Goal: Task Accomplishment & Management: Manage account settings

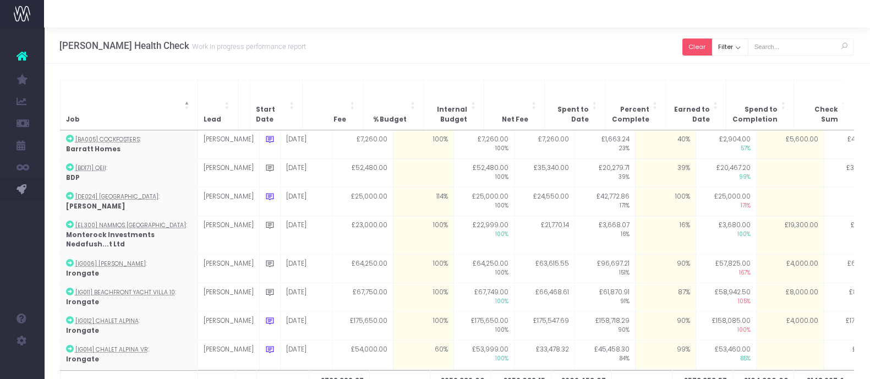
click at [705, 47] on button "Clear" at bounding box center [697, 47] width 30 height 17
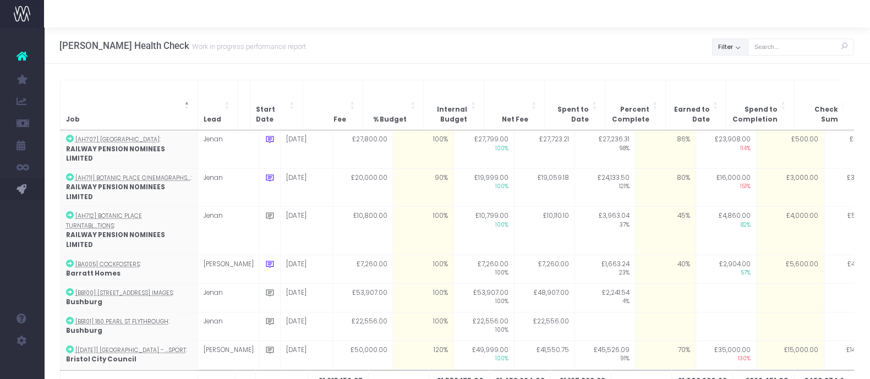
click at [736, 51] on button "Filter" at bounding box center [730, 47] width 36 height 17
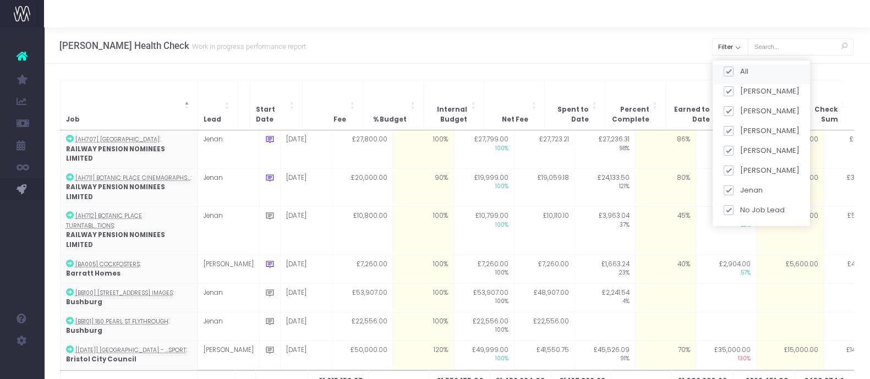
click at [730, 72] on span at bounding box center [728, 72] width 10 height 10
click at [740, 72] on input "All" at bounding box center [743, 69] width 7 height 7
checkbox input "false"
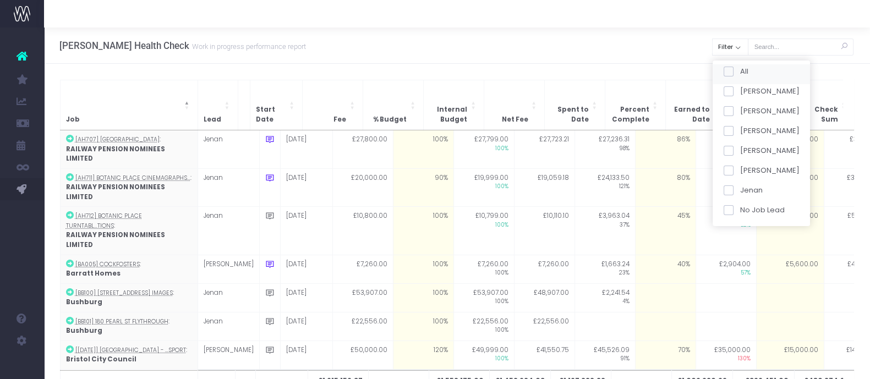
checkbox input "false"
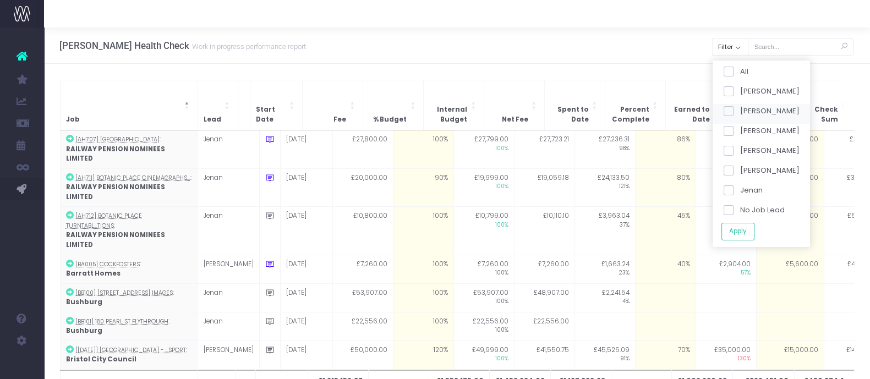
click at [733, 110] on span at bounding box center [728, 111] width 10 height 10
click at [740, 110] on input "[PERSON_NAME]" at bounding box center [743, 109] width 7 height 7
checkbox input "true"
click at [735, 232] on button "Apply" at bounding box center [737, 231] width 33 height 18
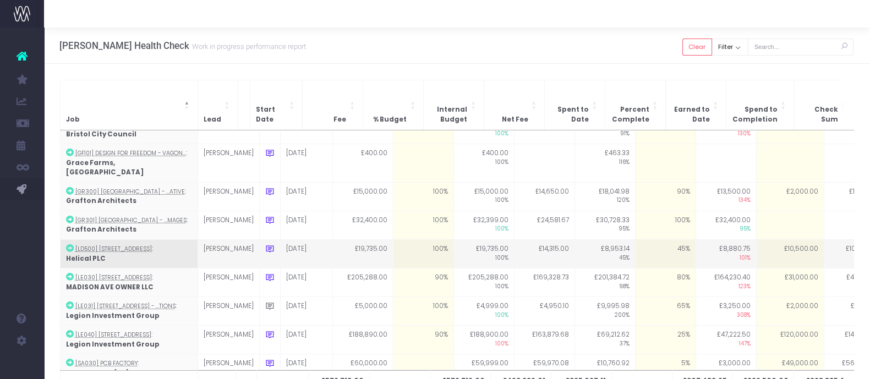
scroll to position [28, 0]
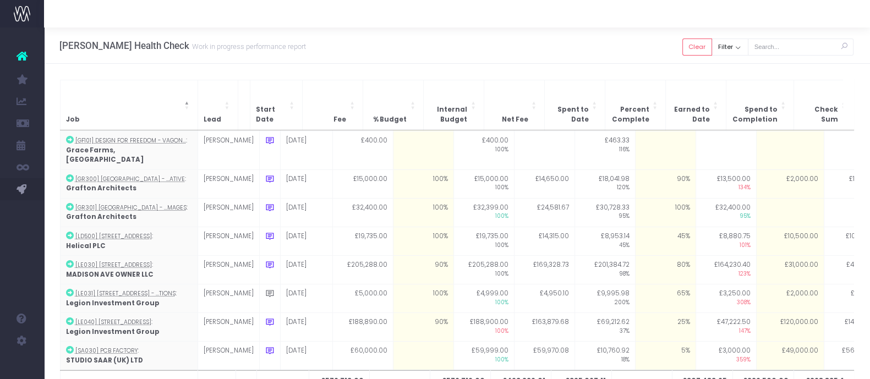
click at [147, 74] on div "Job Lead Start Date Fee % Budget Internal Budget Net Fee Spent to Date Percent …" at bounding box center [457, 245] width 826 height 363
click at [96, 79] on div "Job Lead Start Date Fee % Budget Internal Budget Net Fee Spent to Date Percent …" at bounding box center [457, 245] width 826 height 363
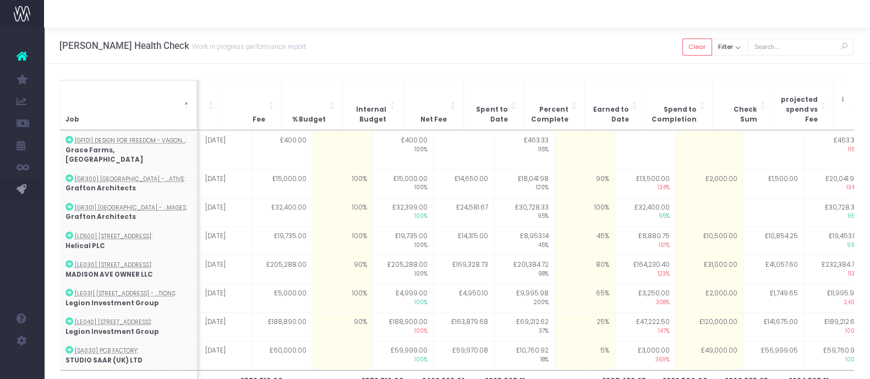
click at [149, 99] on th "Job" at bounding box center [129, 105] width 138 height 50
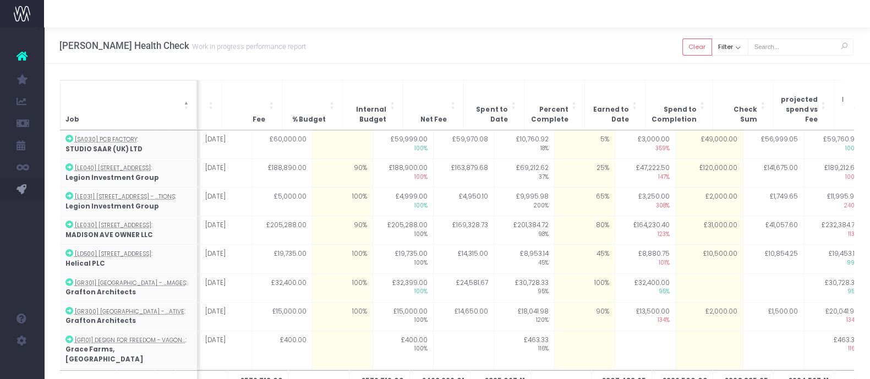
click at [149, 84] on th "Job" at bounding box center [129, 105] width 138 height 50
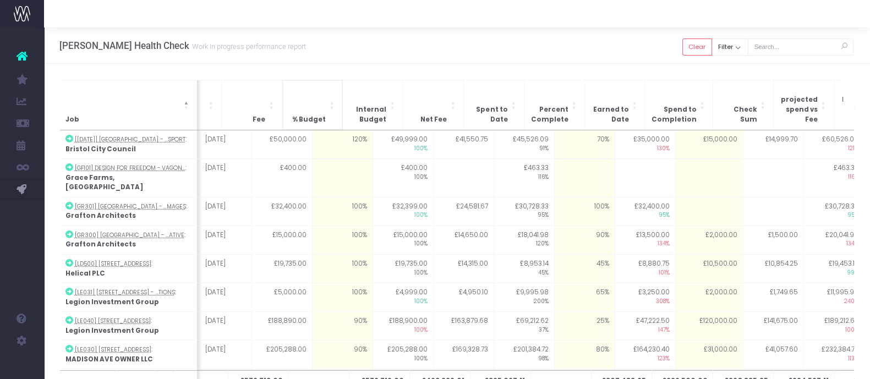
drag, startPoint x: 159, startPoint y: 70, endPoint x: 292, endPoint y: 113, distance: 139.9
click at [159, 70] on div "Job Lead Start Date Fee % Budget Internal Budget Net Fee Spent to Date Percent …" at bounding box center [457, 245] width 826 height 363
click at [166, 24] on div at bounding box center [457, 14] width 826 height 28
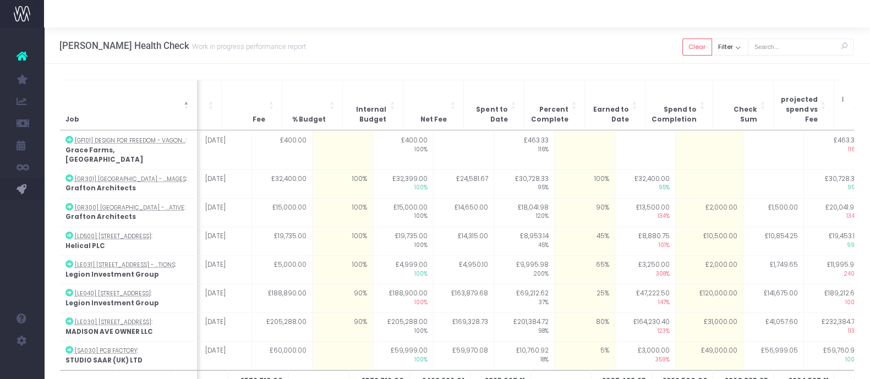
scroll to position [0, 0]
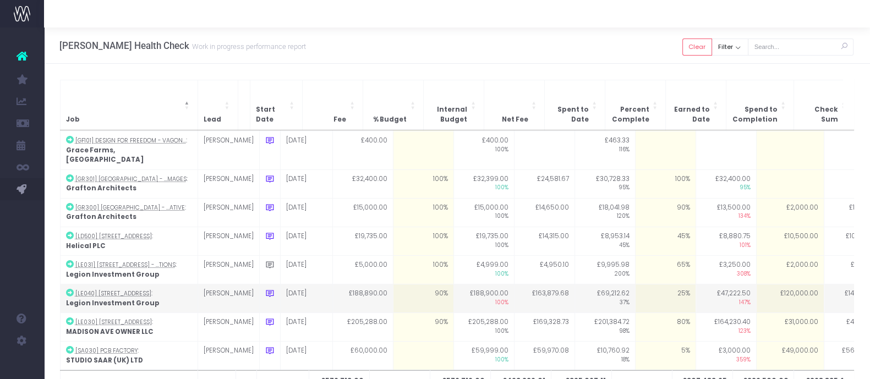
click at [265, 289] on icon at bounding box center [269, 293] width 9 height 9
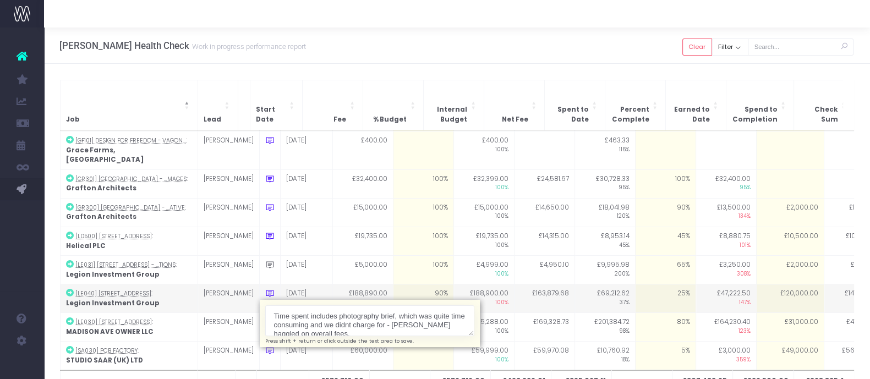
click at [361, 306] on textarea "Time spent includes photography brief, which was quite time consuming and we di…" at bounding box center [369, 320] width 209 height 31
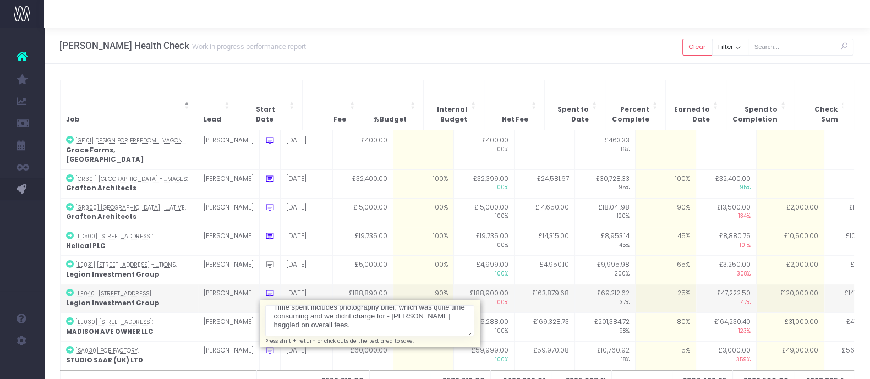
click at [342, 307] on textarea "Time spent includes photography brief, which was quite time consuming and we di…" at bounding box center [369, 320] width 209 height 31
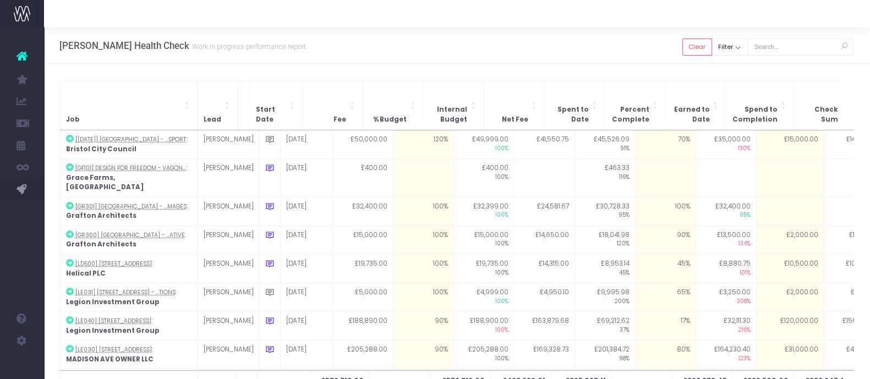
scroll to position [28, 0]
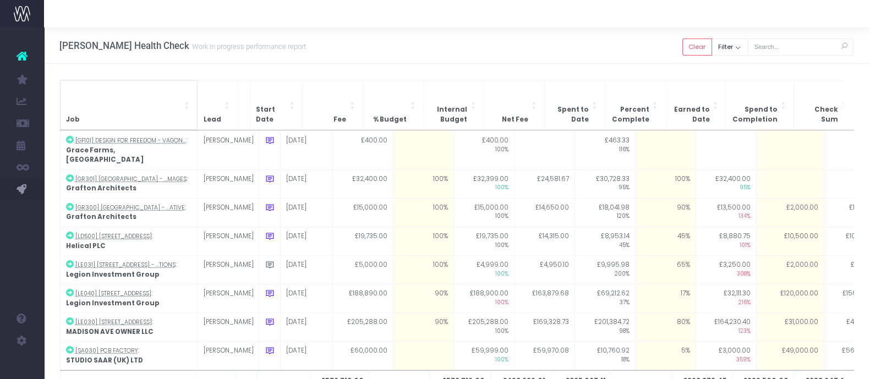
click at [126, 80] on th "Job" at bounding box center [129, 105] width 138 height 50
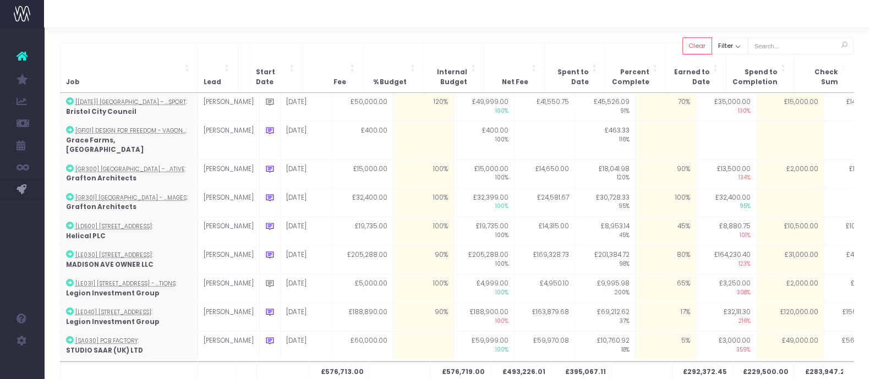
scroll to position [40, 0]
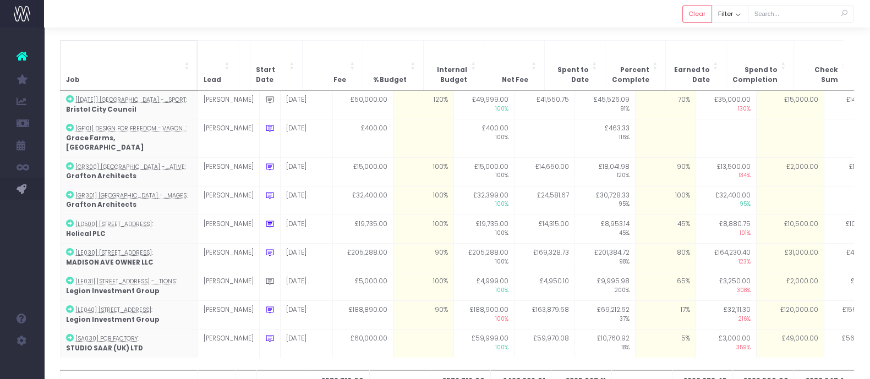
click at [107, 46] on th "Job" at bounding box center [129, 65] width 138 height 50
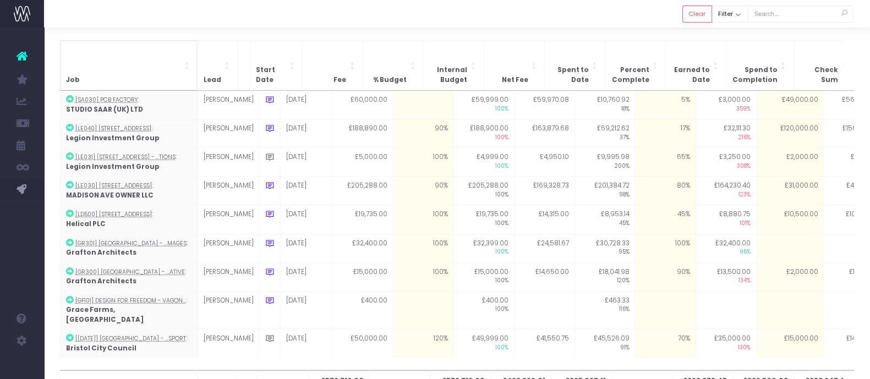
click at [149, 47] on th "Job" at bounding box center [129, 65] width 138 height 50
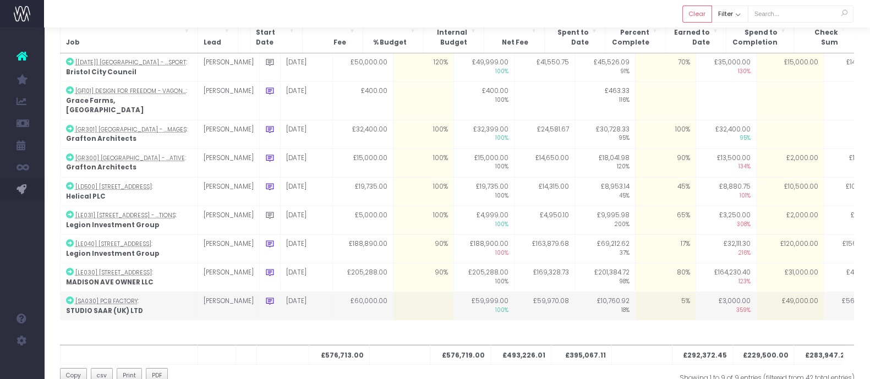
scroll to position [0, 0]
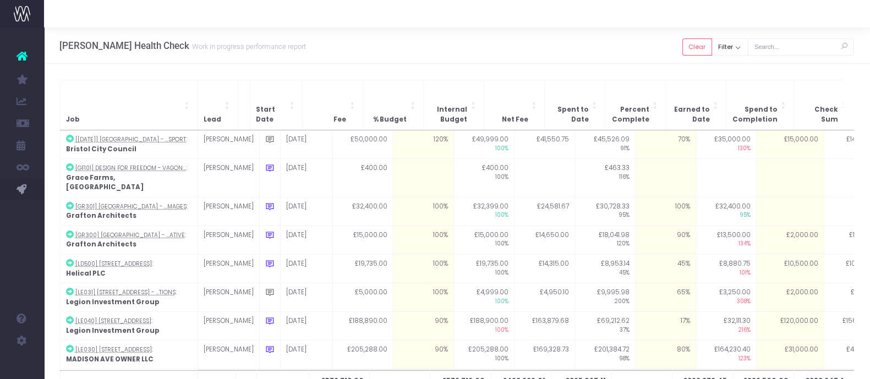
click at [122, 70] on div "Job Lead Start Date Fee % Budget Internal Budget Net Fee Spent to Date Percent …" at bounding box center [457, 245] width 826 height 363
click at [168, 73] on div "Job Lead Start Date Fee % Budget Internal Budget Net Fee Spent to Date Percent …" at bounding box center [457, 245] width 826 height 363
drag, startPoint x: 689, startPoint y: 47, endPoint x: 728, endPoint y: 47, distance: 39.1
click at [689, 47] on button "Clear" at bounding box center [697, 47] width 30 height 17
checkbox input "true"
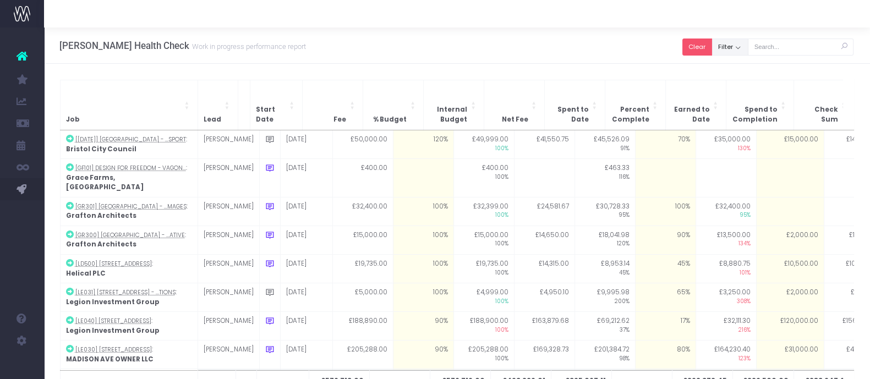
checkbox input "true"
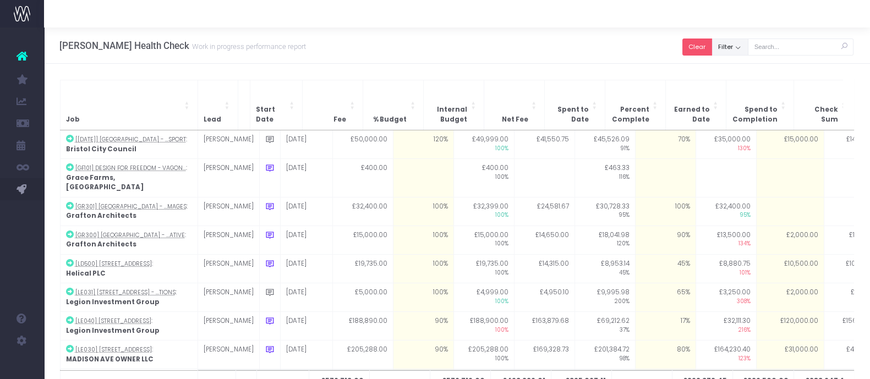
checkbox input "true"
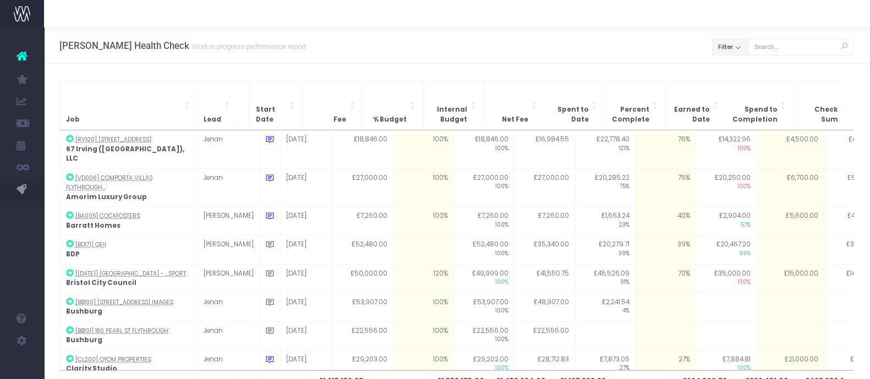
click at [728, 47] on button "Filter" at bounding box center [730, 47] width 36 height 17
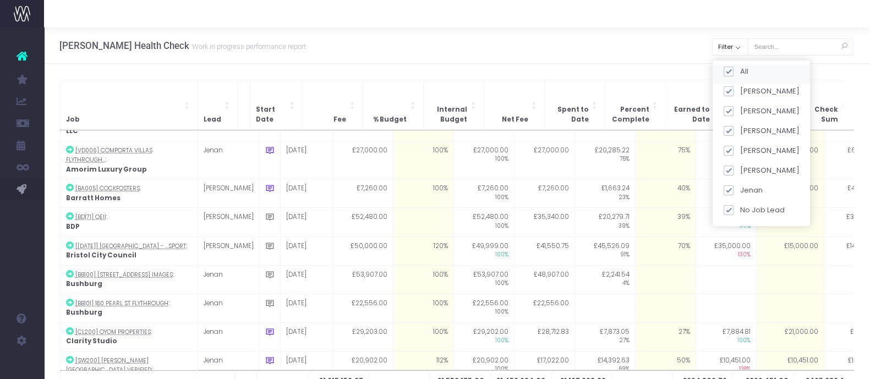
click at [727, 69] on span at bounding box center [728, 72] width 10 height 10
click at [740, 69] on input "All" at bounding box center [743, 69] width 7 height 7
checkbox input "false"
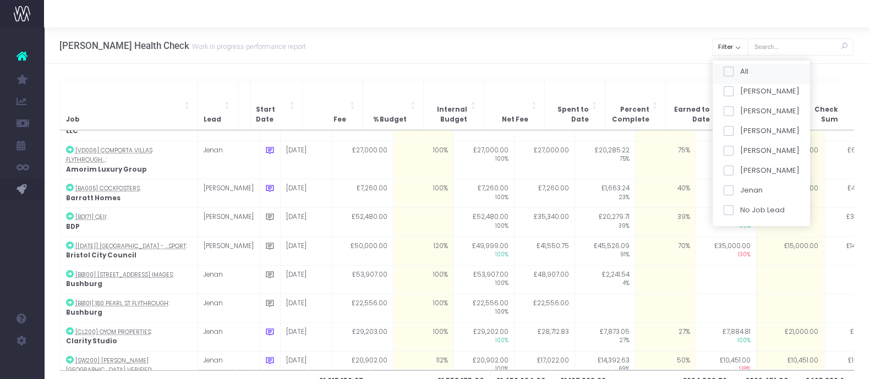
checkbox input "false"
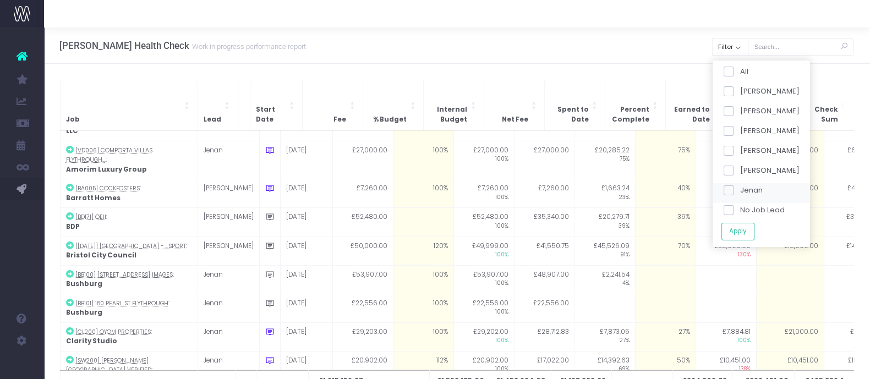
click at [727, 193] on span at bounding box center [728, 190] width 10 height 10
click at [740, 192] on input "Jenan" at bounding box center [743, 188] width 7 height 7
checkbox input "true"
click at [739, 226] on button "Apply" at bounding box center [737, 231] width 33 height 18
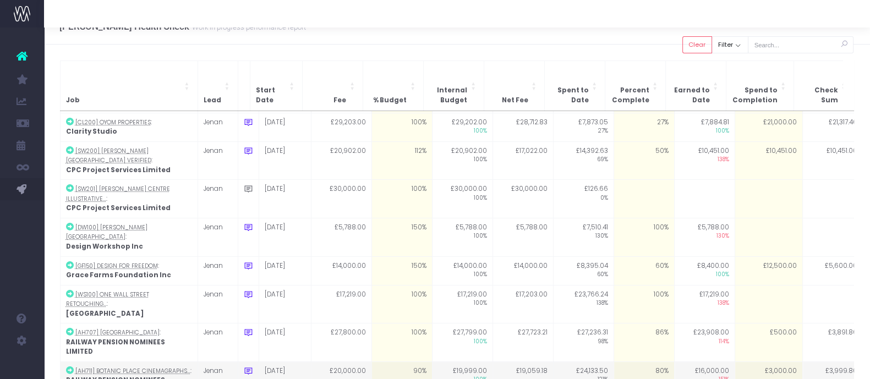
scroll to position [37, 0]
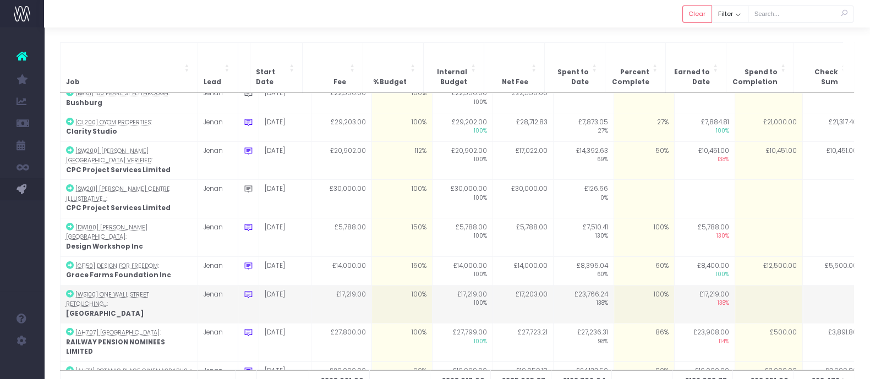
click at [641, 285] on td "100%" at bounding box center [644, 304] width 61 height 39
click at [759, 285] on td at bounding box center [769, 304] width 68 height 39
type input "0"
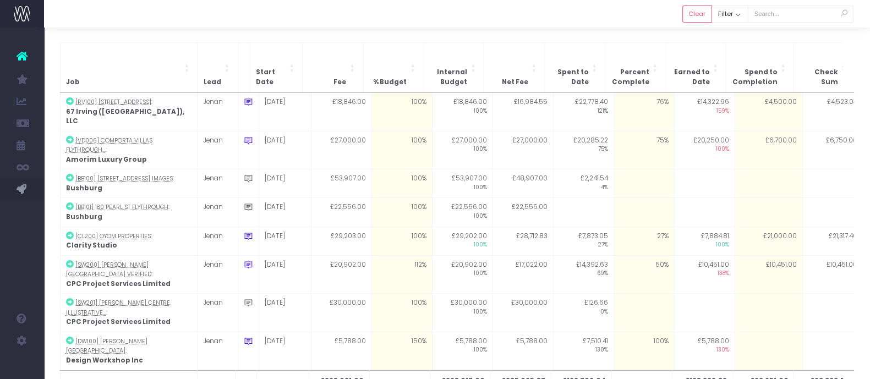
scroll to position [114, 0]
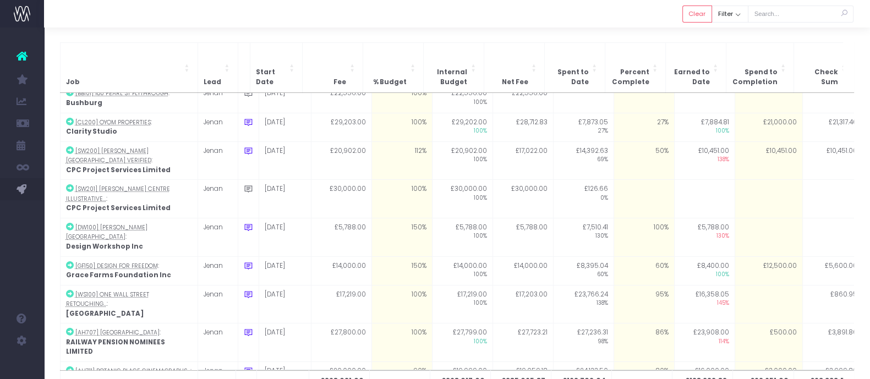
click at [759, 285] on td at bounding box center [769, 304] width 68 height 39
type input "1000"
click at [664, 23] on div at bounding box center [457, 14] width 826 height 28
click at [653, 285] on td "95%" at bounding box center [644, 304] width 61 height 39
type input "90"
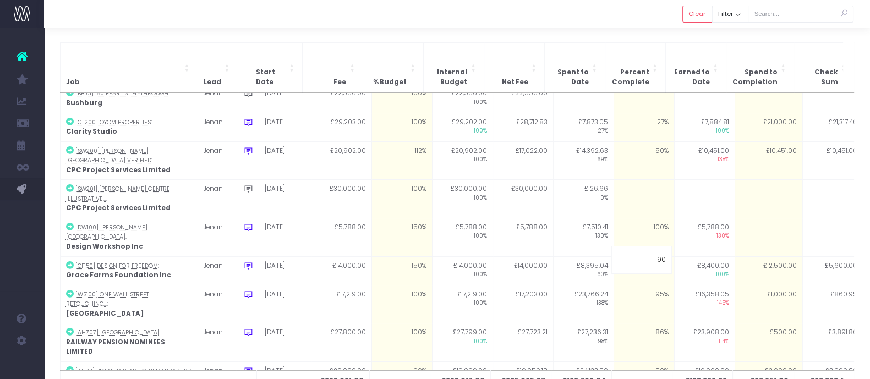
click at [629, 18] on div at bounding box center [457, 14] width 826 height 28
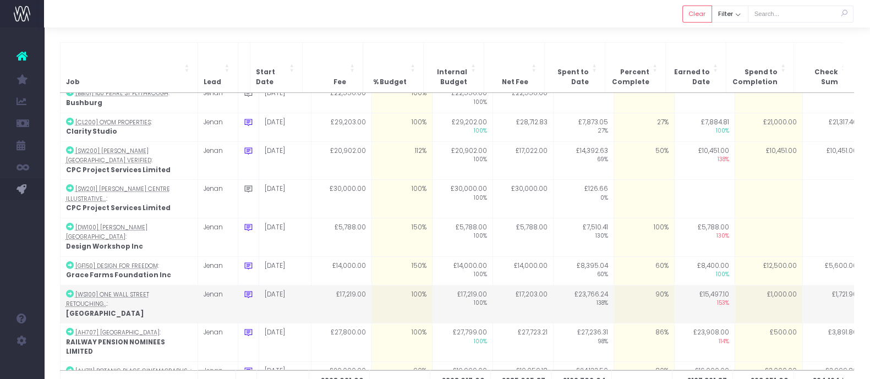
click at [246, 290] on icon at bounding box center [248, 294] width 9 height 9
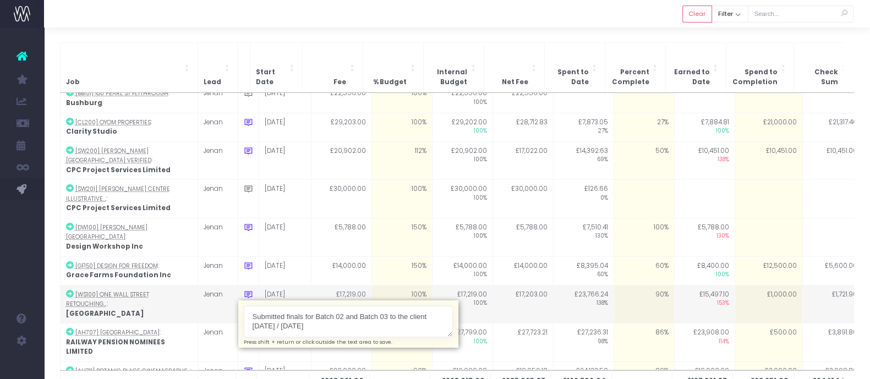
click at [338, 306] on textarea "Submitted finals for Batch 02 and Batch 03 to the client [DATE] / [DATE]" at bounding box center [348, 321] width 209 height 31
click at [248, 290] on icon at bounding box center [248, 294] width 9 height 9
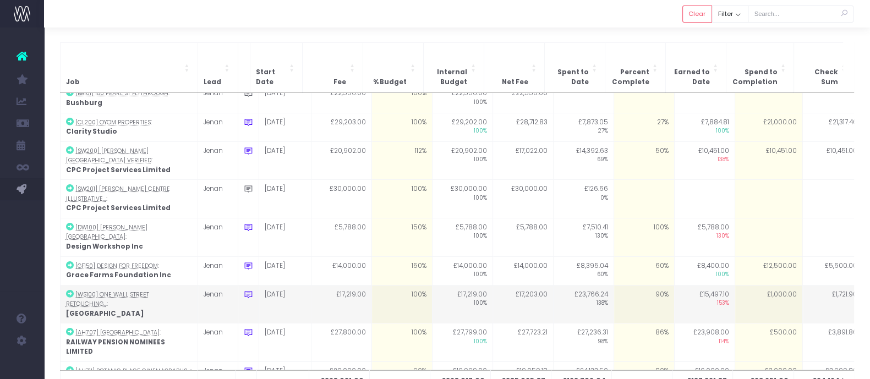
click at [250, 290] on icon at bounding box center [248, 294] width 9 height 9
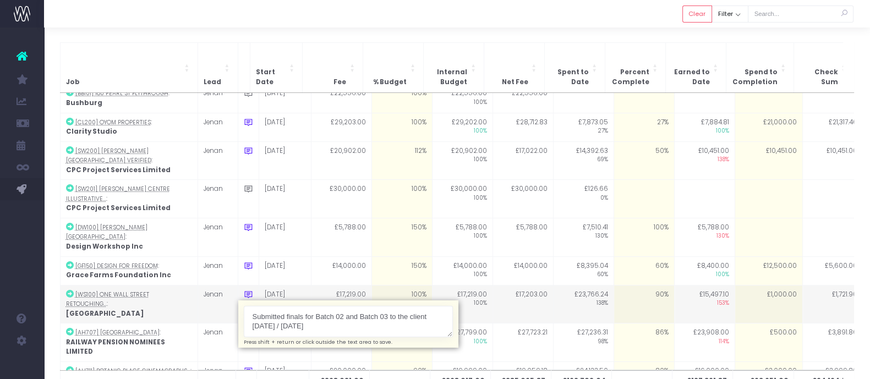
click at [303, 306] on textarea "Submitted finals for Batch 02 and Batch 03 to the client [DATE] / [DATE]" at bounding box center [348, 321] width 209 height 31
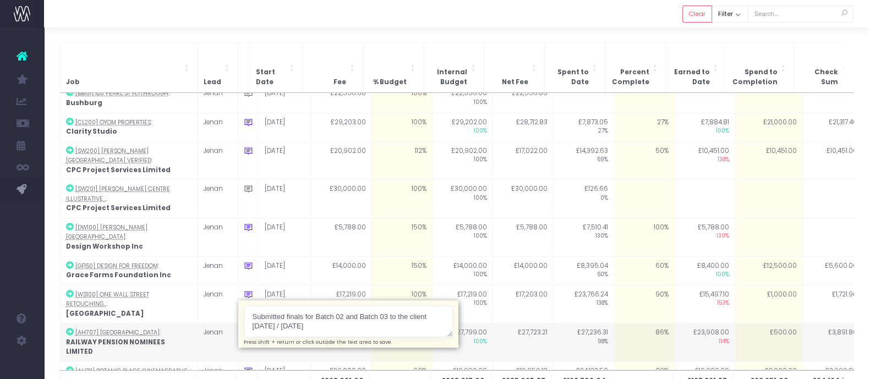
drag, startPoint x: 303, startPoint y: 276, endPoint x: 234, endPoint y: 267, distance: 69.8
click at [234, 267] on tbody "[RV100] [STREET_ADDRESS], LLC [GEOGRAPHIC_DATA] [DATE] £18,846.00 100% £18,846.…" at bounding box center [643, 213] width 1166 height 469
type textarea "1"
type textarea "f"
type textarea "minor tweak and 1 view to finish"
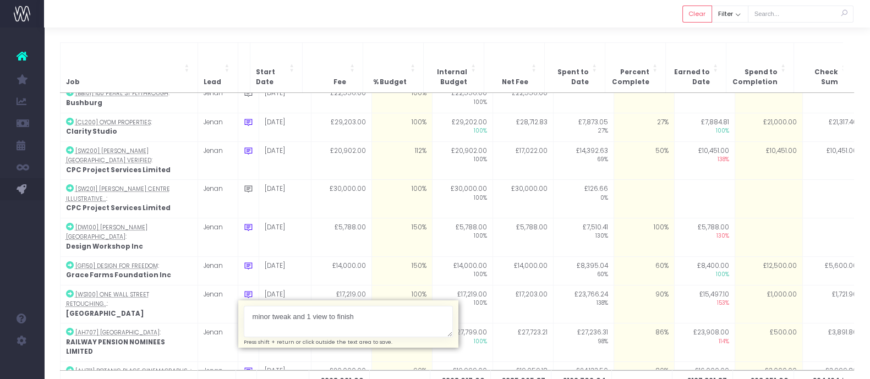
click at [384, 31] on div "Job Lead Start Date Fee % Budget Internal Budget Net Fee Spent to Date Percent …" at bounding box center [457, 226] width 826 height 401
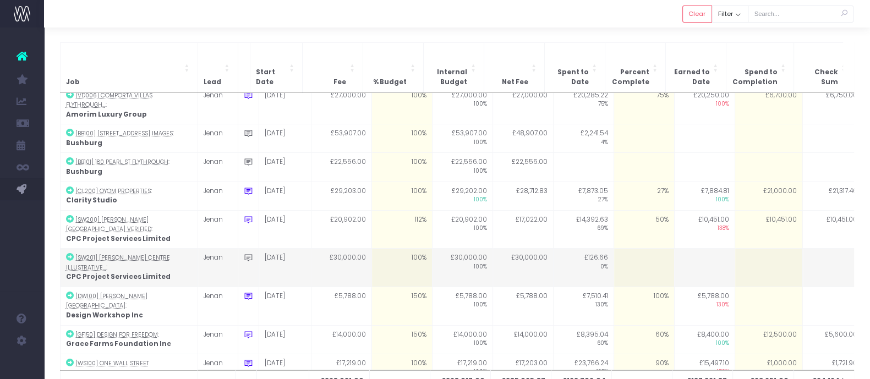
scroll to position [0, 0]
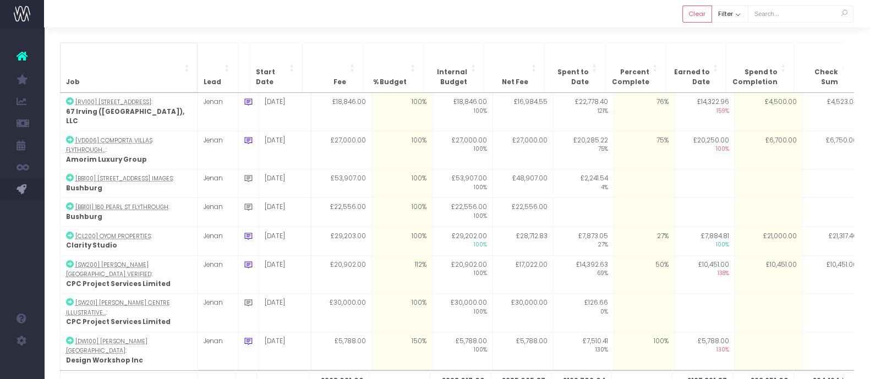
click at [144, 53] on th "Job" at bounding box center [129, 67] width 138 height 50
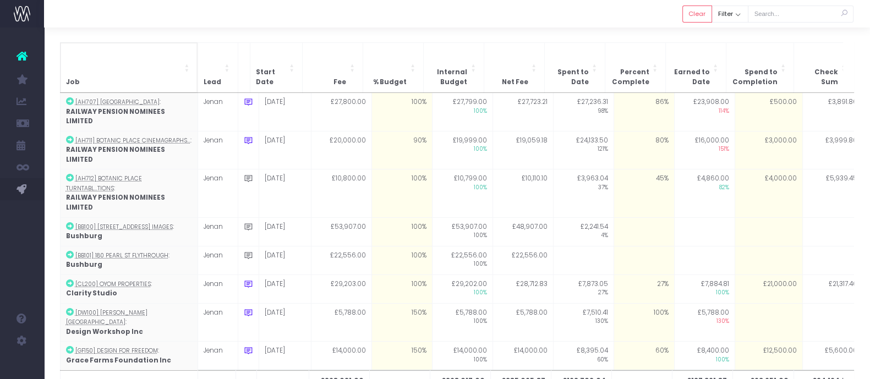
scroll to position [114, 0]
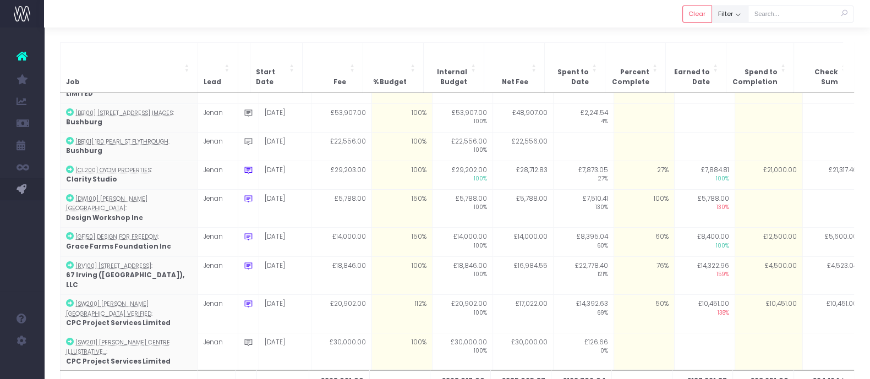
click at [714, 21] on button "Filter" at bounding box center [730, 14] width 36 height 17
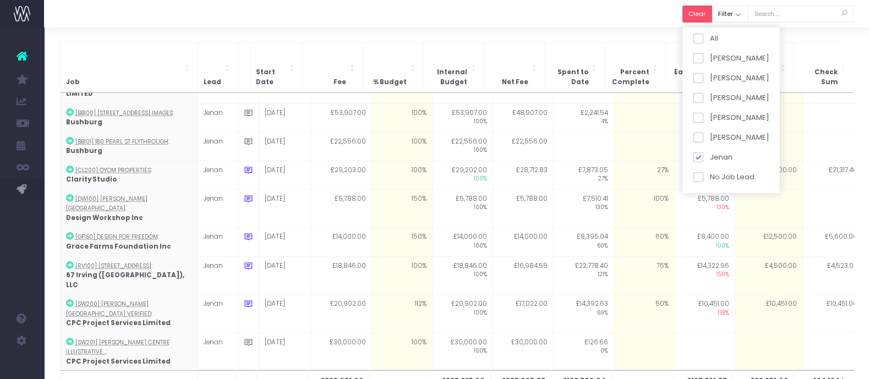
click at [707, 18] on button "Clear" at bounding box center [697, 14] width 30 height 17
checkbox input "true"
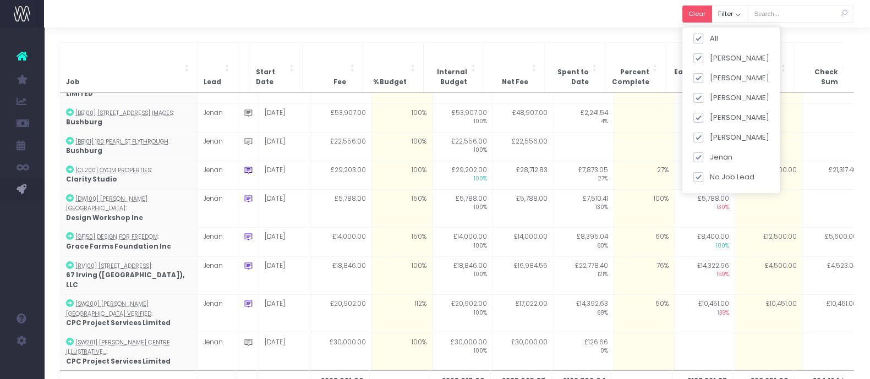
checkbox input "true"
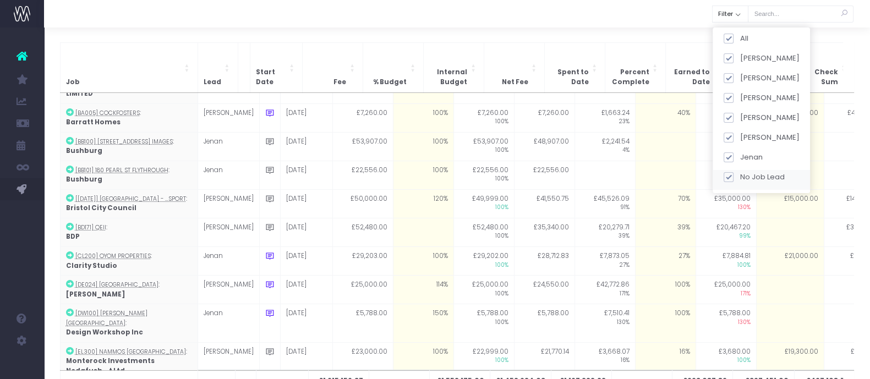
click at [728, 177] on span at bounding box center [728, 177] width 10 height 10
click at [740, 177] on input "No Job Lead" at bounding box center [743, 175] width 7 height 7
checkbox input "false"
click at [742, 194] on button "Apply" at bounding box center [737, 199] width 33 height 18
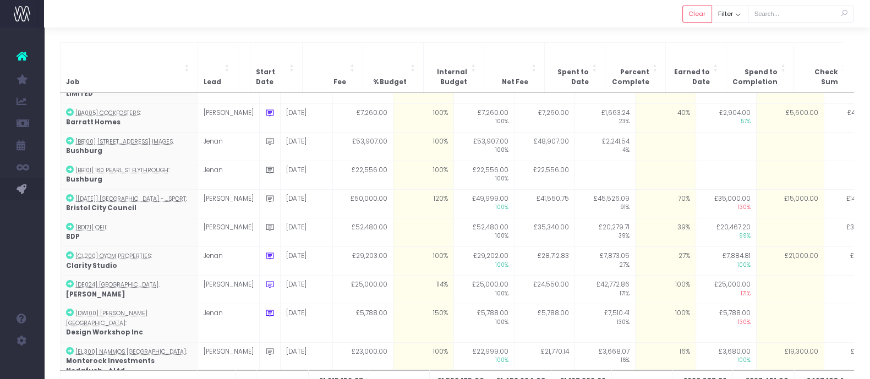
click at [589, 15] on div at bounding box center [457, 14] width 826 height 28
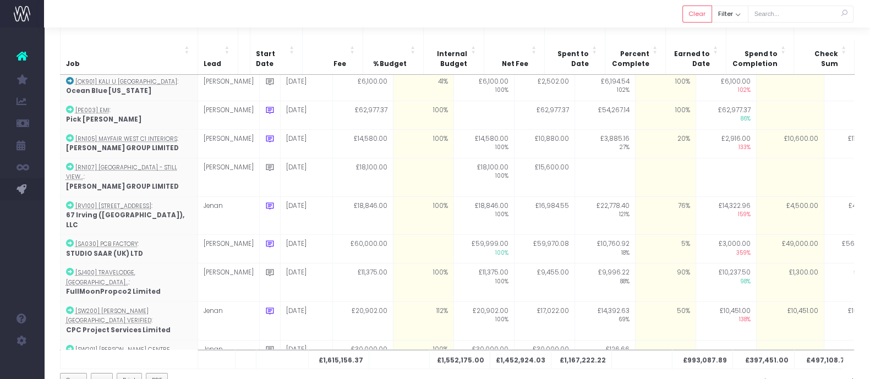
scroll to position [92, 0]
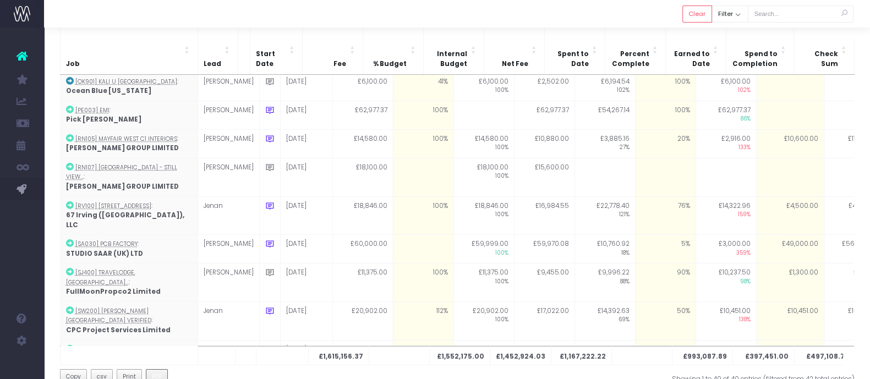
click at [159, 373] on span "PDF" at bounding box center [157, 377] width 10 height 9
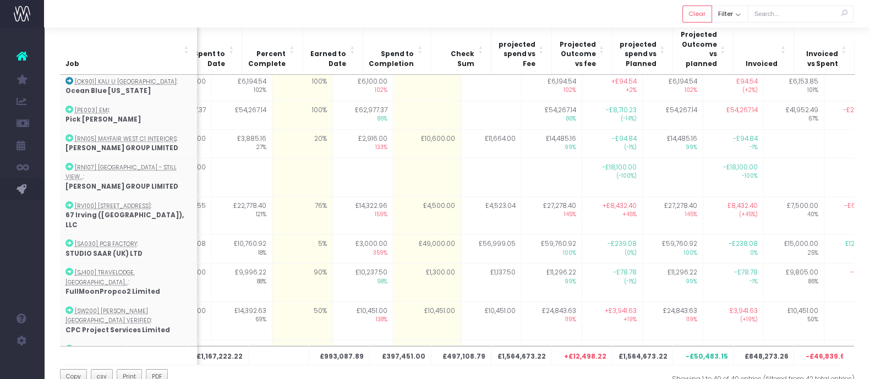
scroll to position [0, 374]
